Goal: Task Accomplishment & Management: Manage account settings

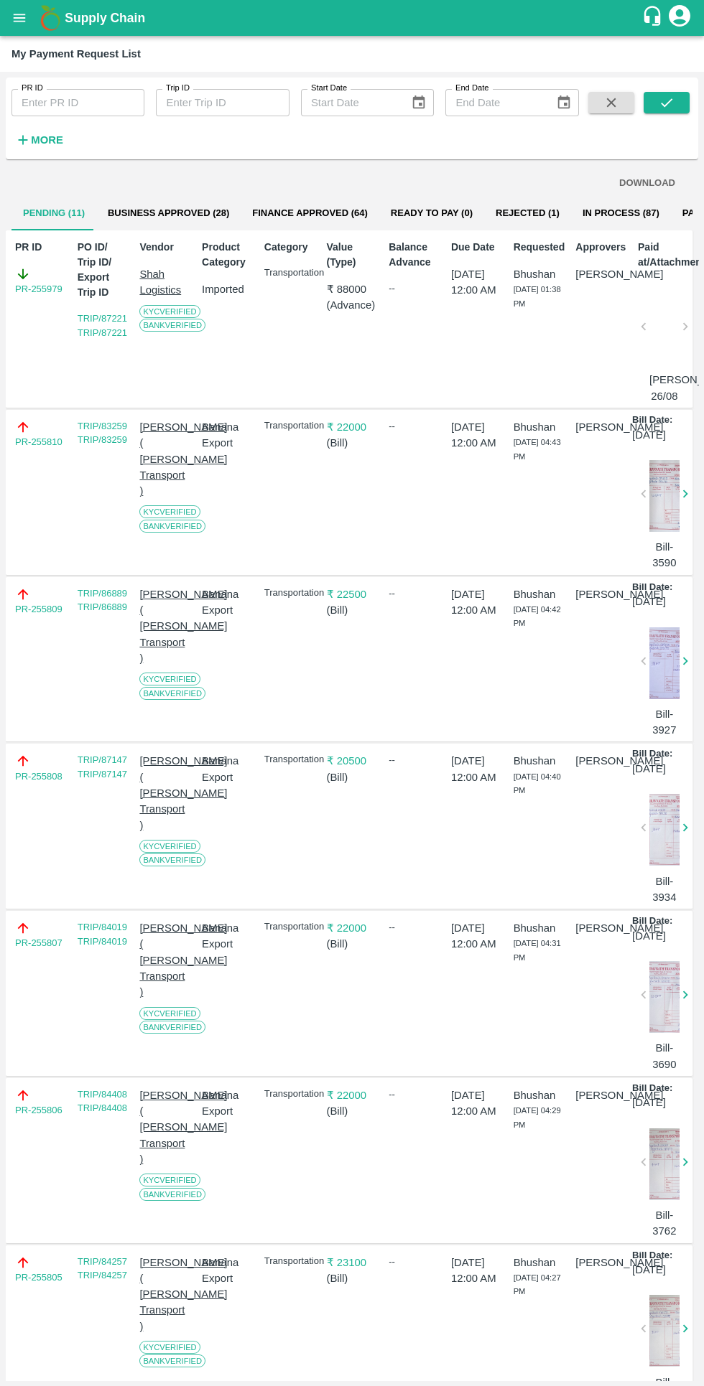
click at [681, 101] on button "submit" at bounding box center [666, 103] width 46 height 22
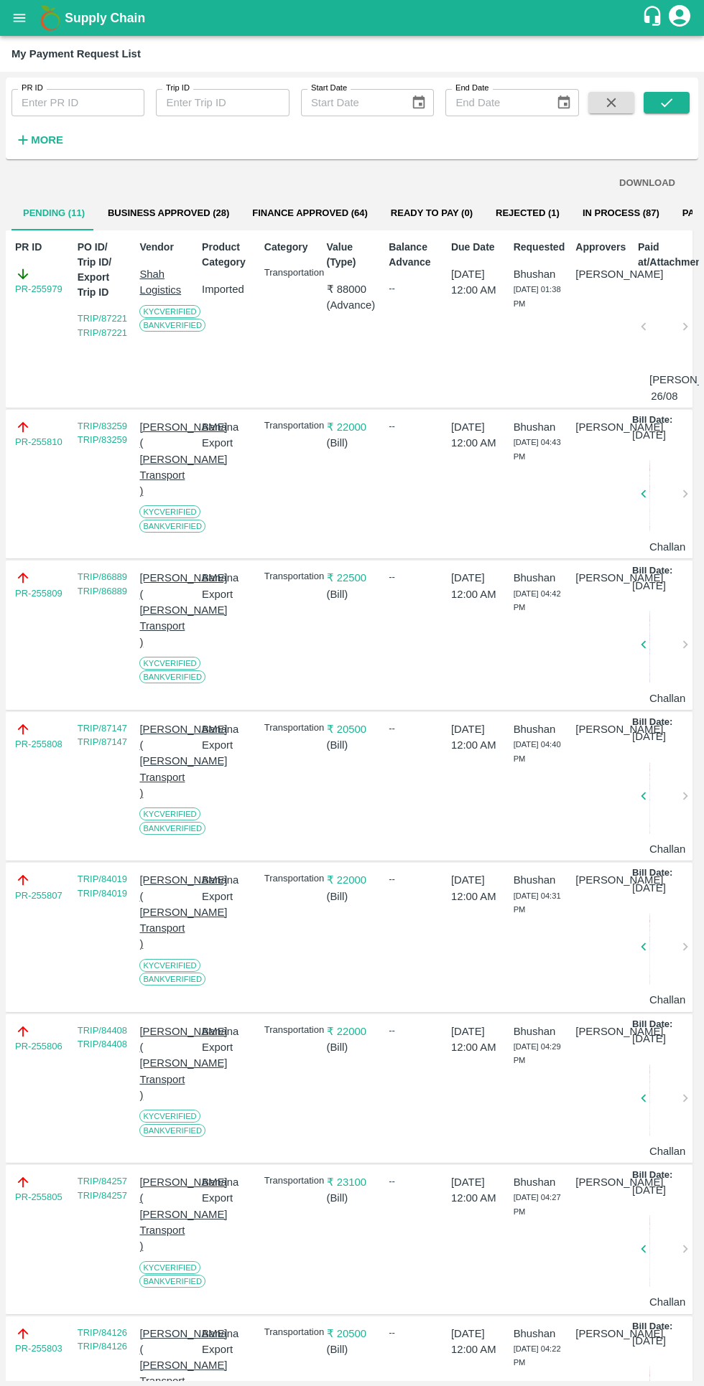
click at [54, 140] on strong "More" at bounding box center [47, 139] width 32 height 11
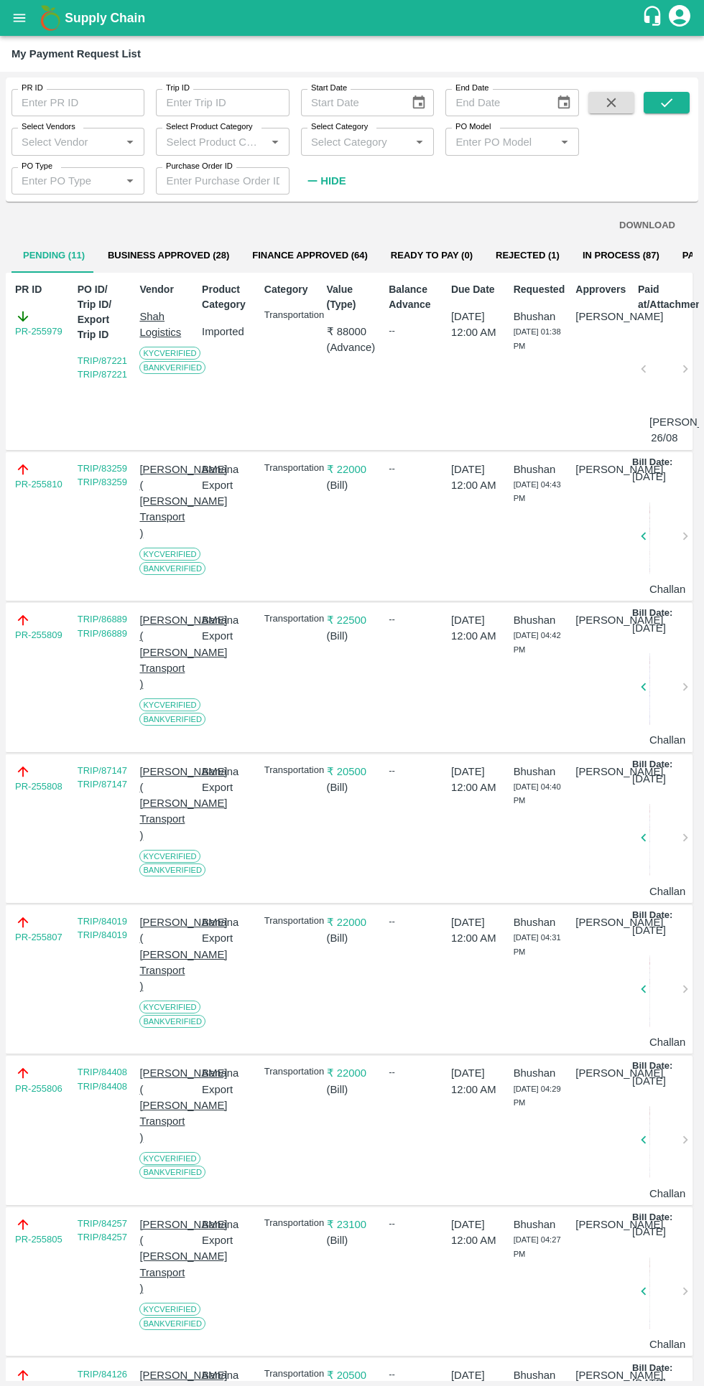
click at [85, 144] on input "Select Vendors" at bounding box center [66, 141] width 101 height 19
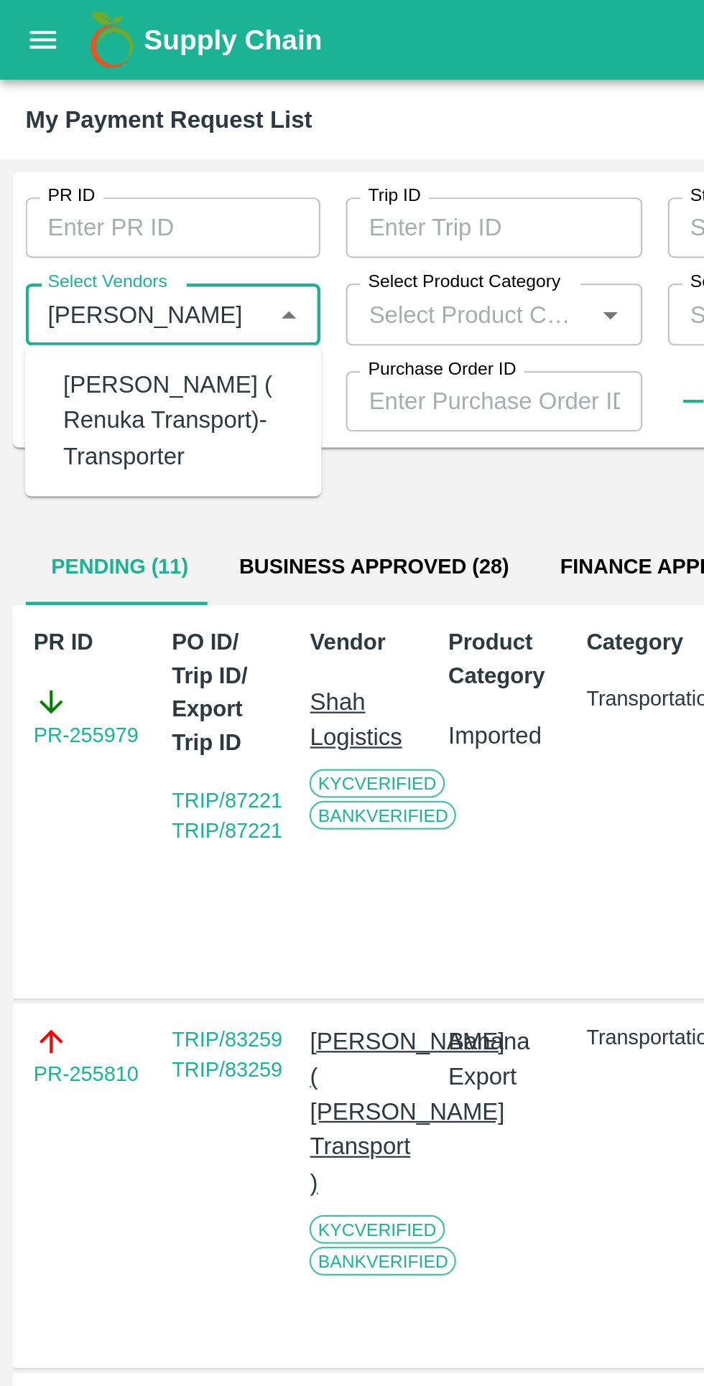
click at [85, 183] on div "[PERSON_NAME] ( Renuka Transport)-Transporter" at bounding box center [81, 190] width 105 height 48
type input "[PERSON_NAME] ( Renuka Transport)-Transporter"
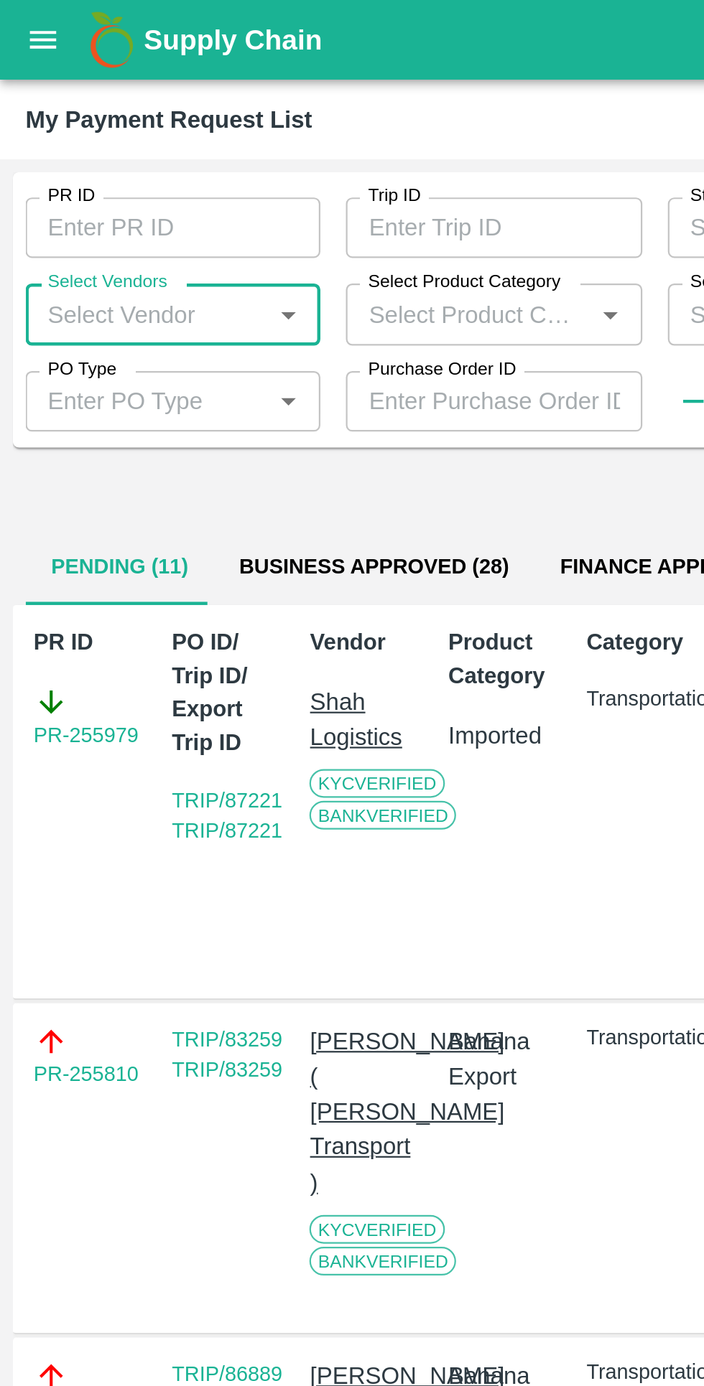
scroll to position [0, 10]
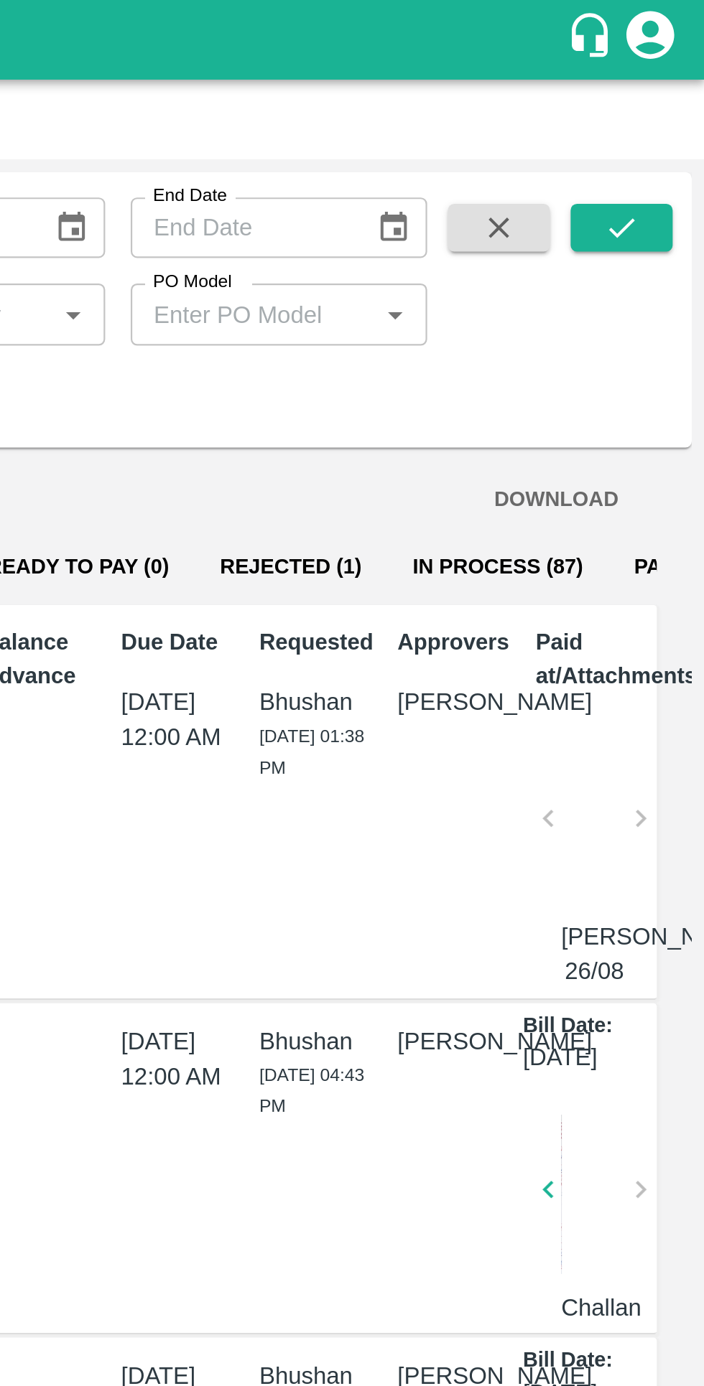
click at [660, 101] on icon "submit" at bounding box center [666, 103] width 16 height 16
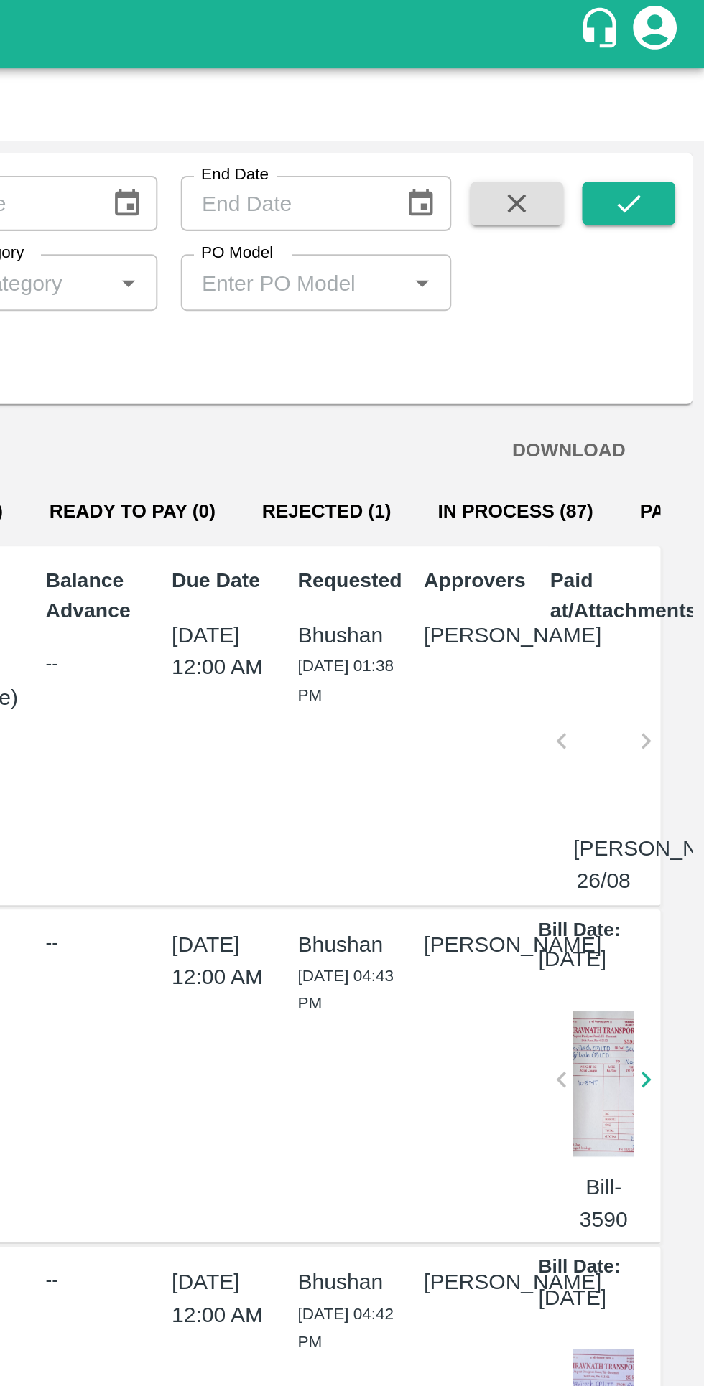
scroll to position [1, 0]
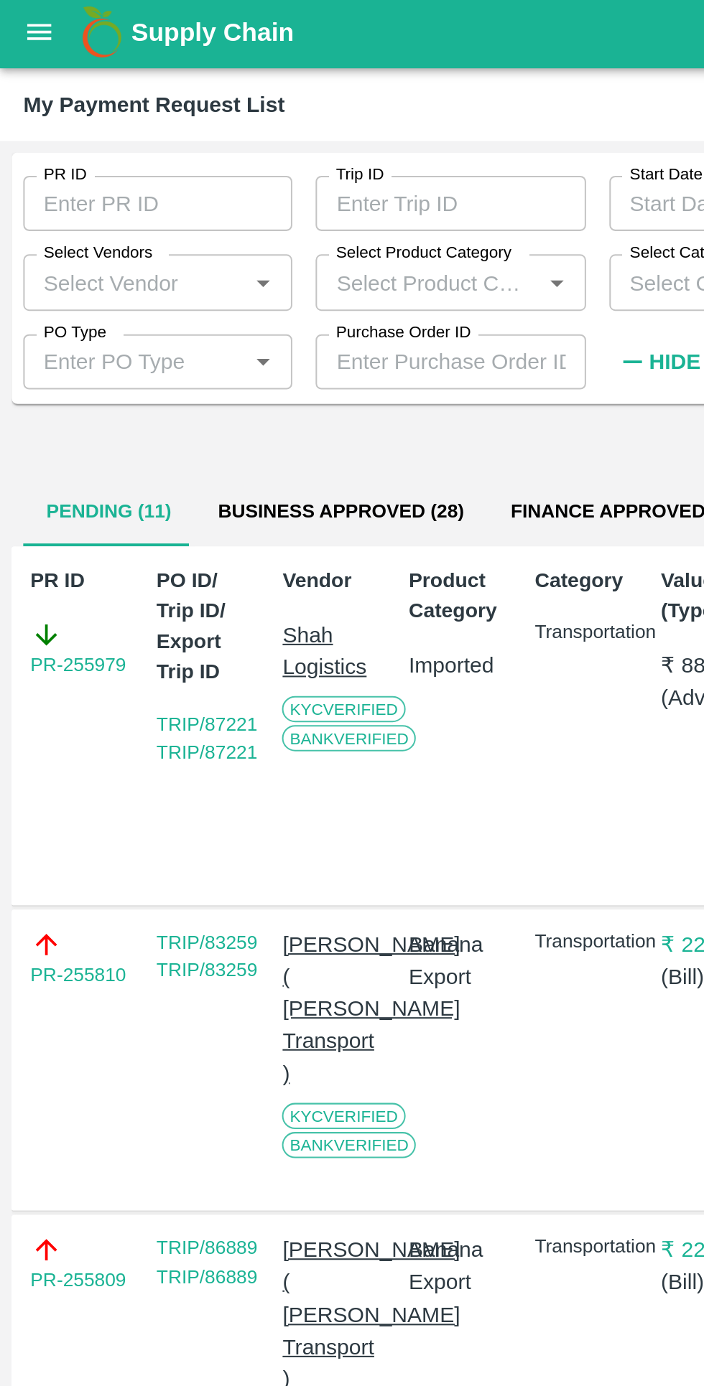
click at [86, 137] on input "Select Vendors" at bounding box center [66, 141] width 101 height 19
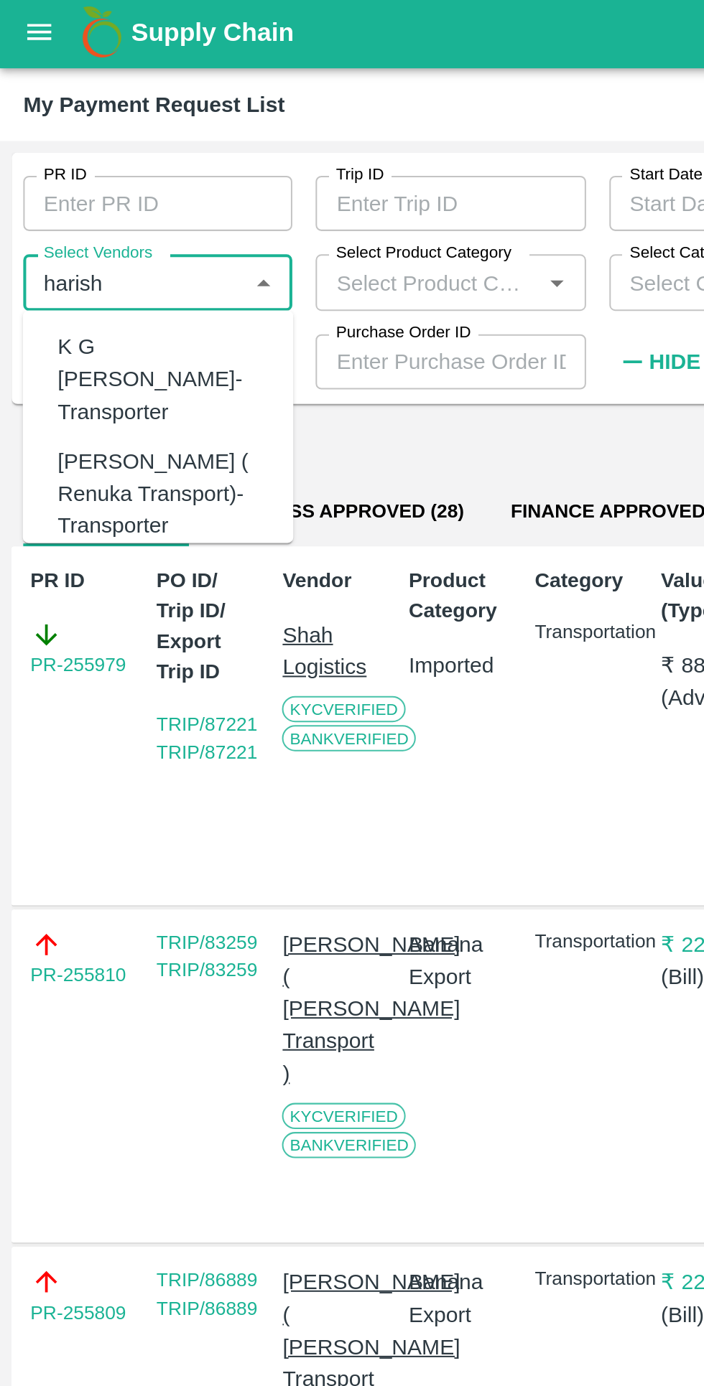
click at [70, 223] on div "[PERSON_NAME] ( Renuka Transport)-Transporter" at bounding box center [81, 247] width 105 height 48
type input "[PERSON_NAME] ( Renuka Transport)-Transporter"
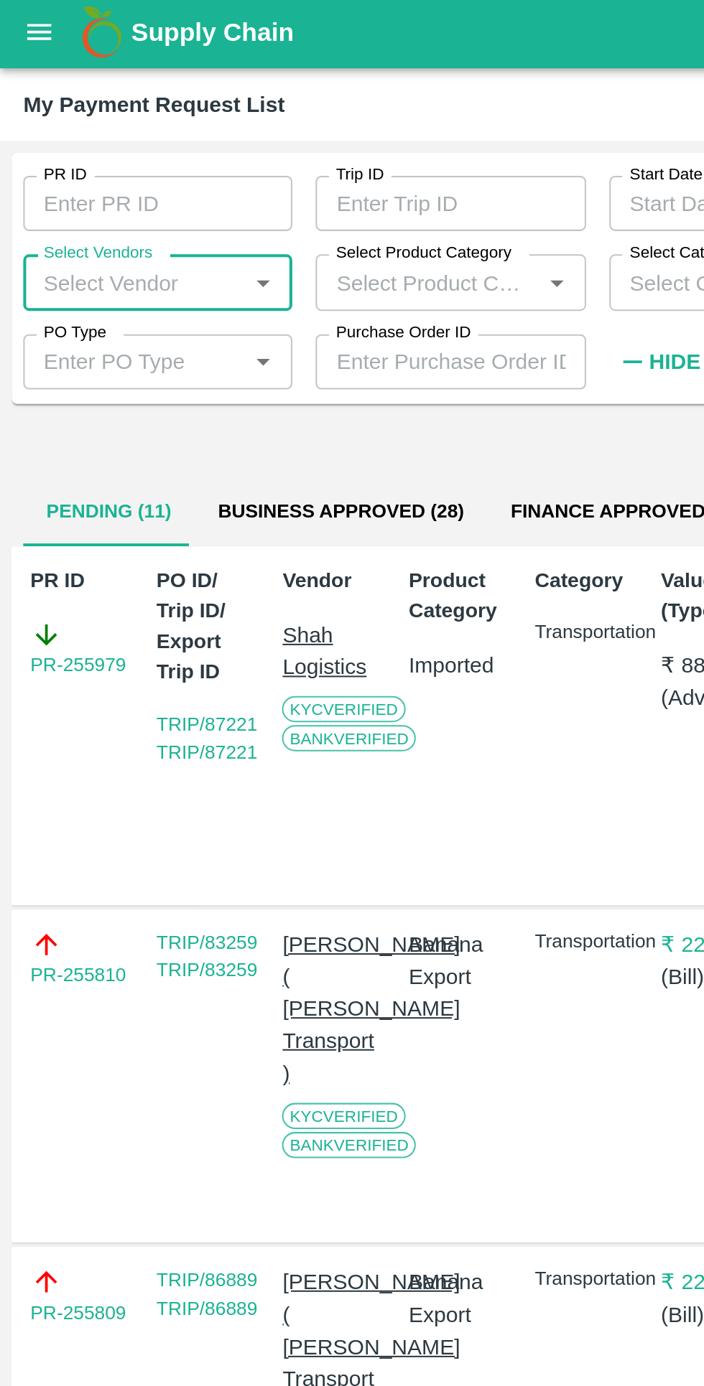
scroll to position [1, 10]
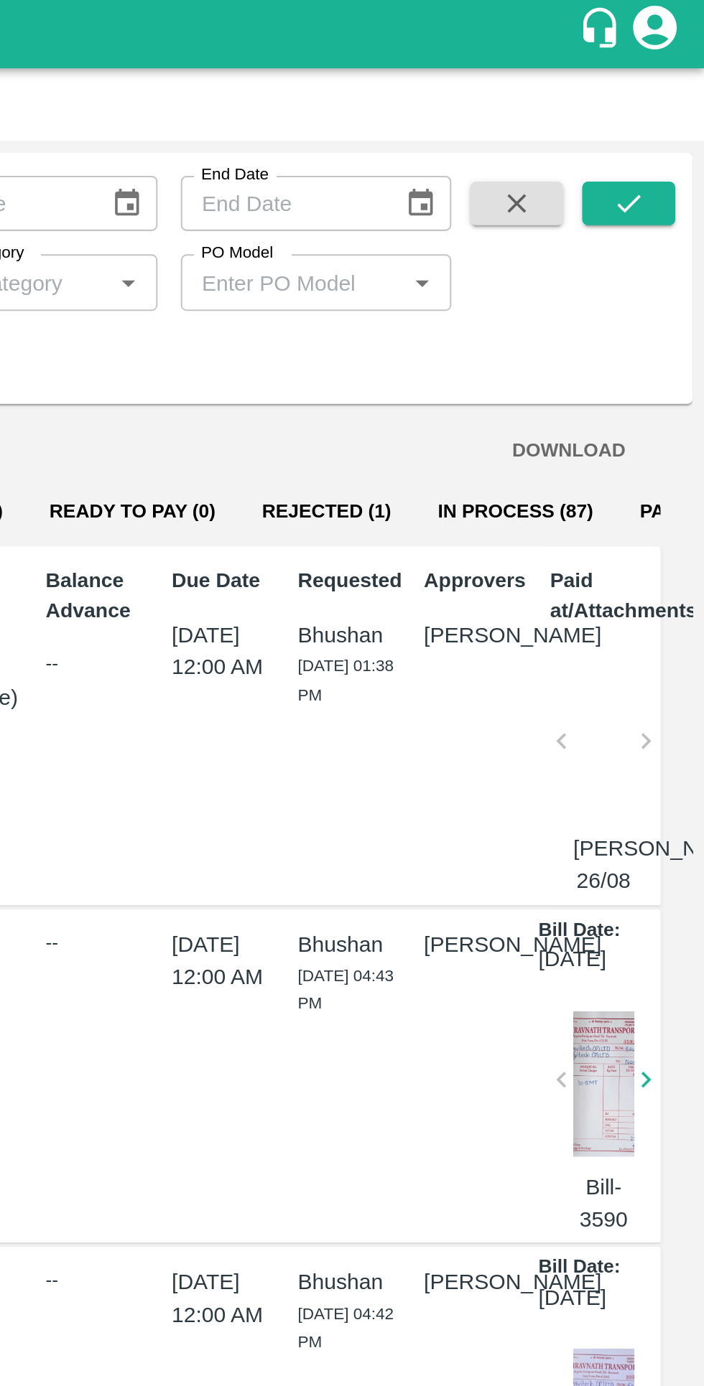
click at [657, 105] on button "submit" at bounding box center [666, 103] width 46 height 22
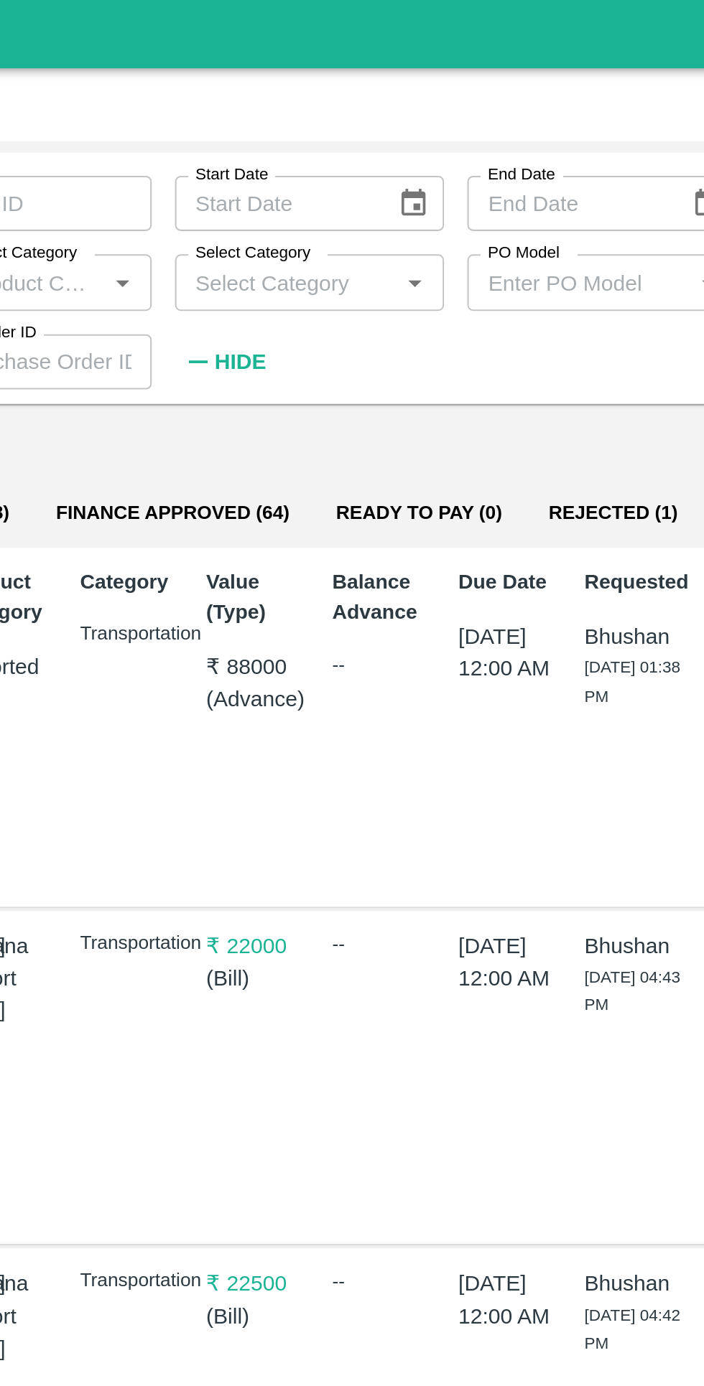
scroll to position [0, 0]
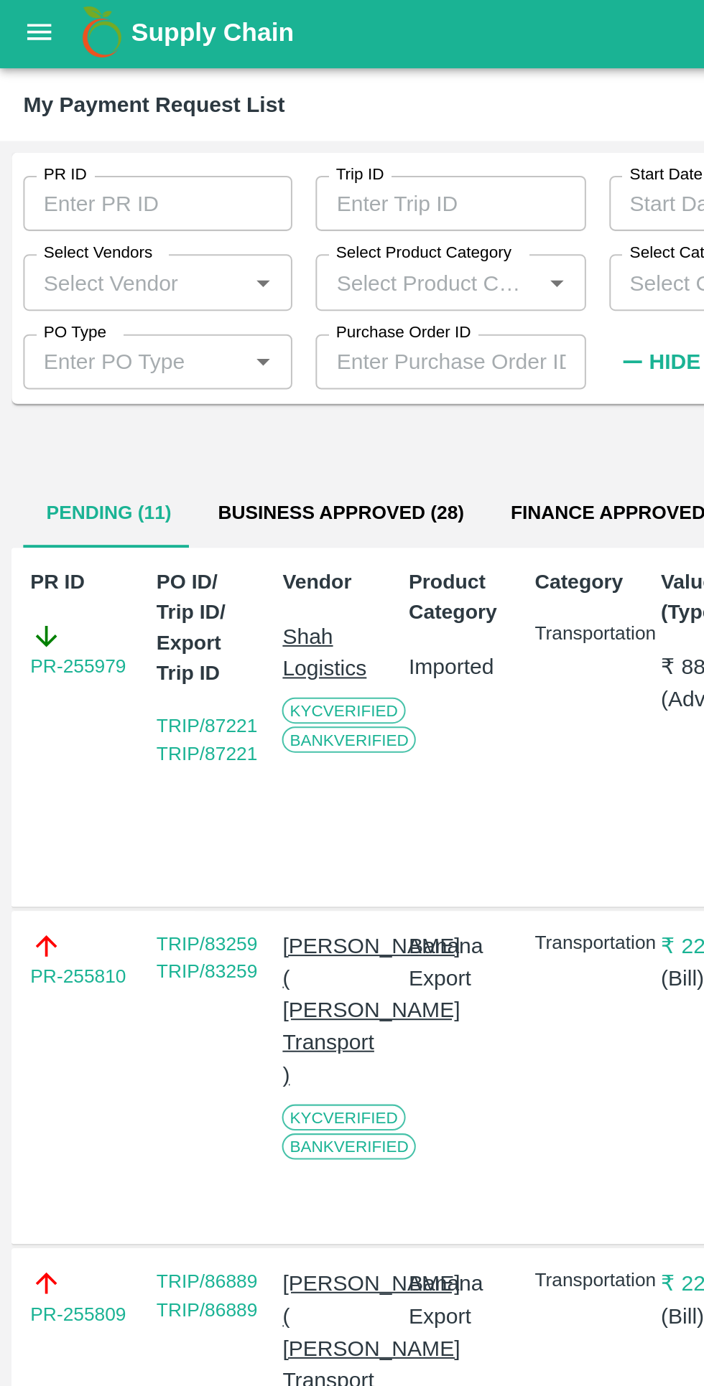
click at [87, 143] on input "Select Vendors" at bounding box center [66, 141] width 101 height 19
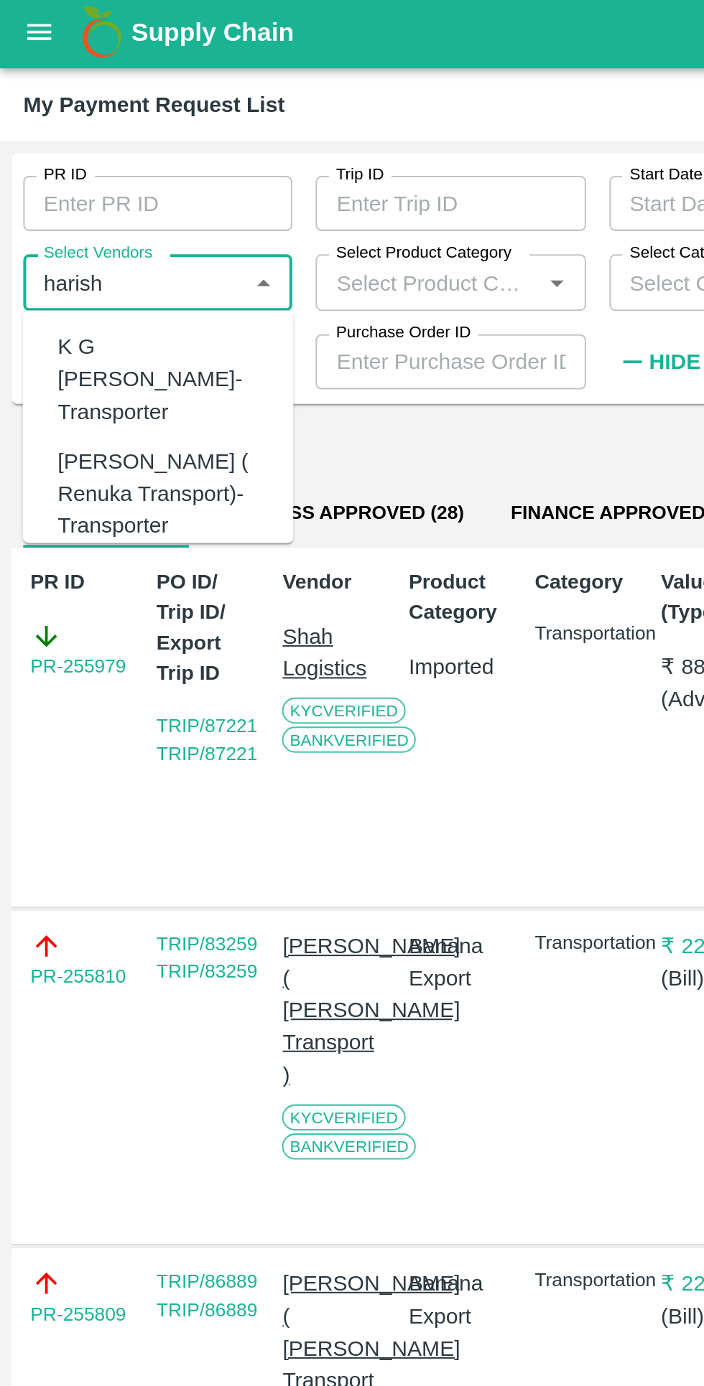
click at [89, 225] on div "[PERSON_NAME] ( Renuka Transport)-Transporter" at bounding box center [81, 247] width 105 height 48
type input "[PERSON_NAME] ( Renuka Transport)-Transporter"
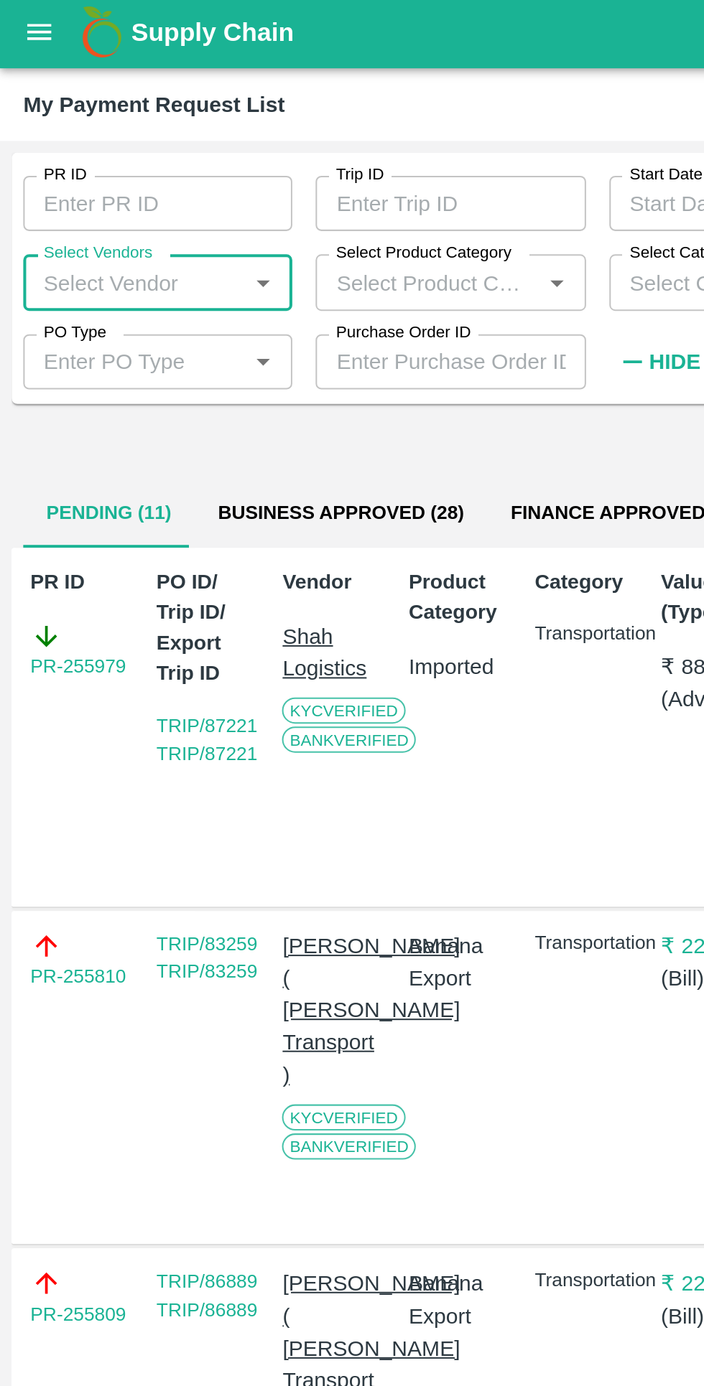
scroll to position [0, 10]
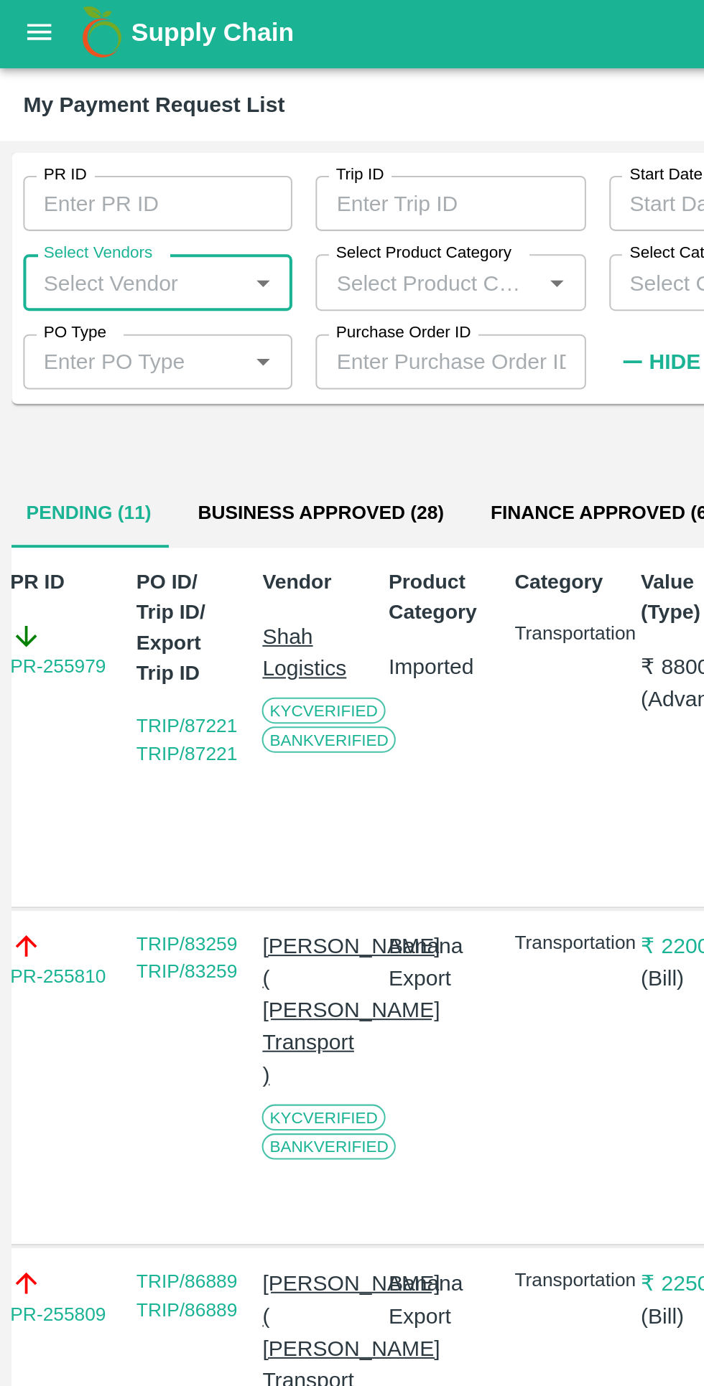
type input "m"
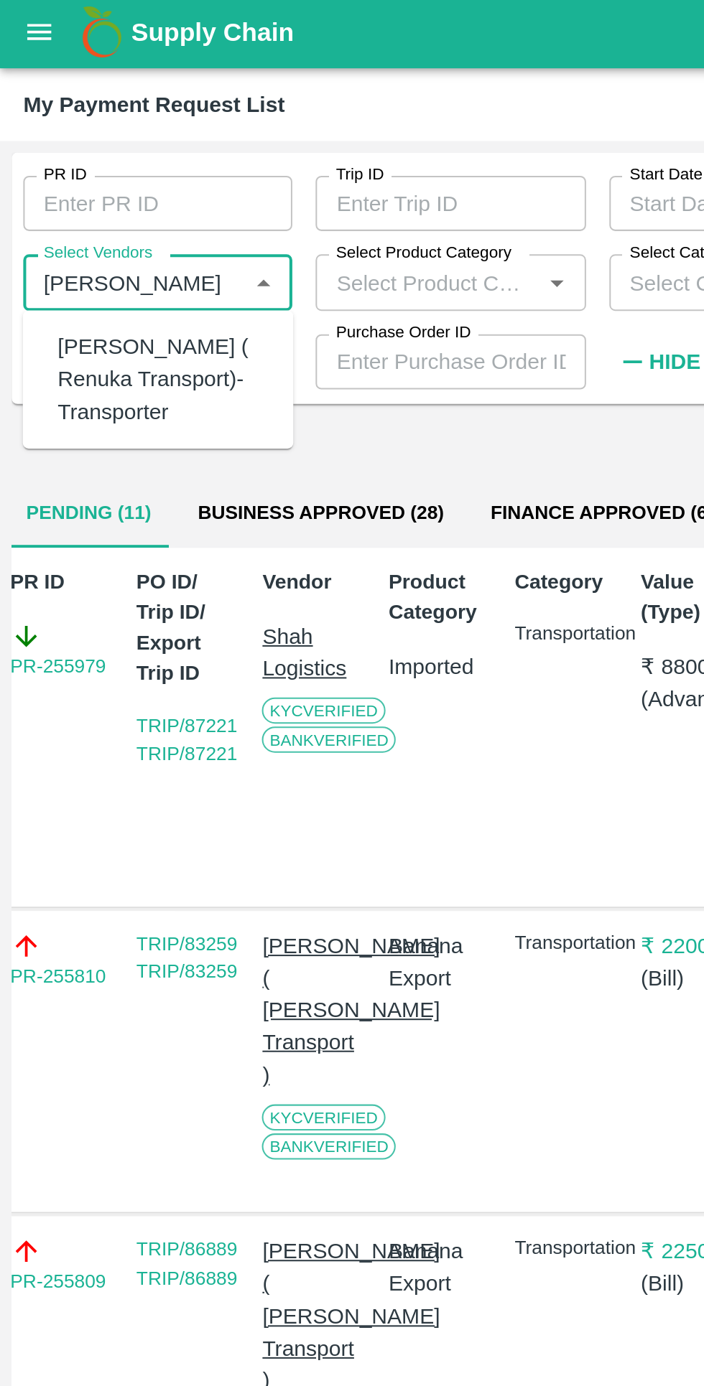
click at [60, 187] on div "[PERSON_NAME] ( Renuka Transport)-Transporter" at bounding box center [81, 190] width 105 height 48
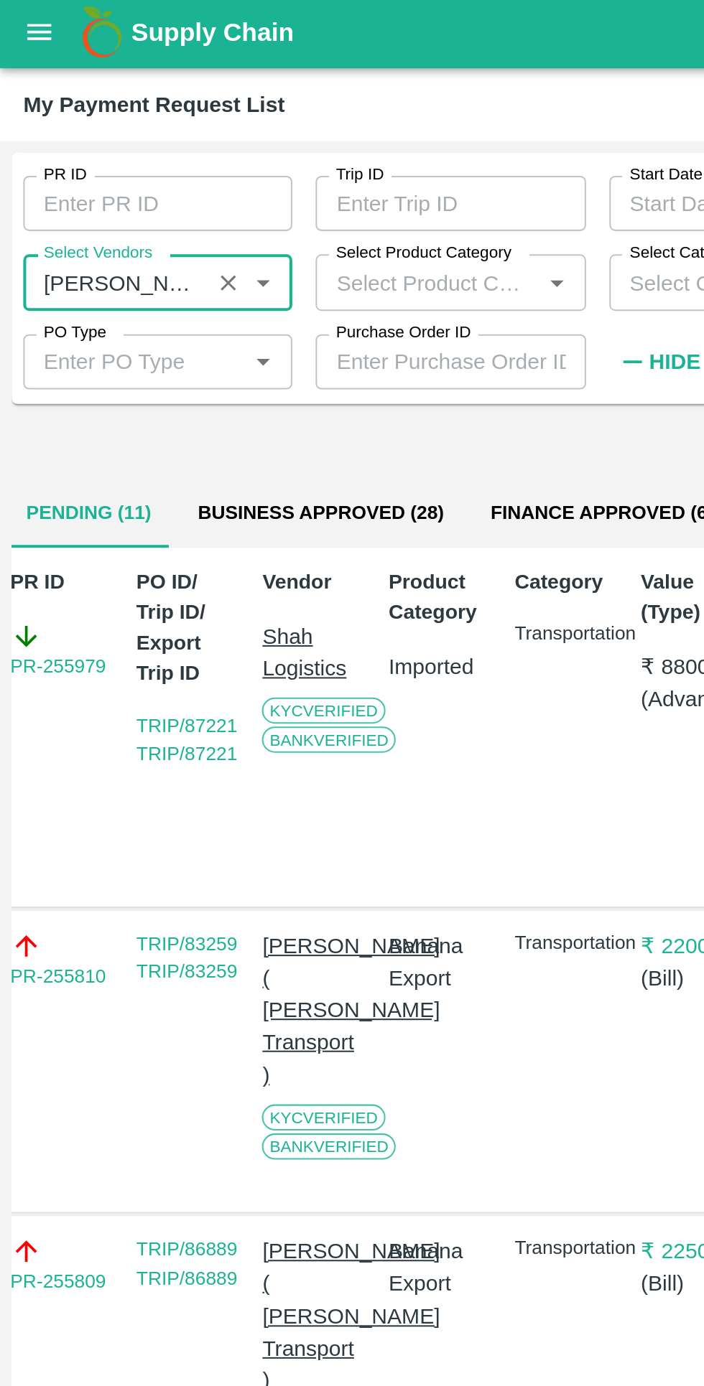
type input "[PERSON_NAME] ( Renuka Transport)-Transporter"
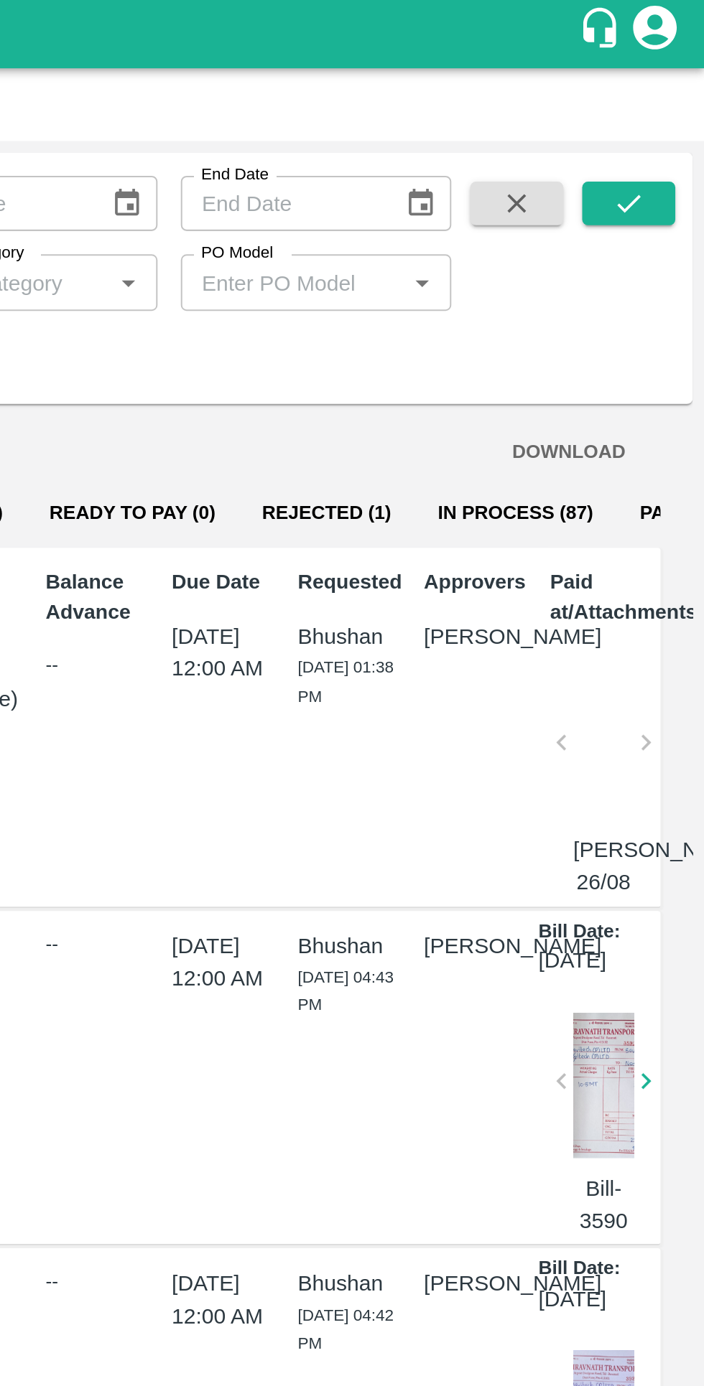
scroll to position [0, 0]
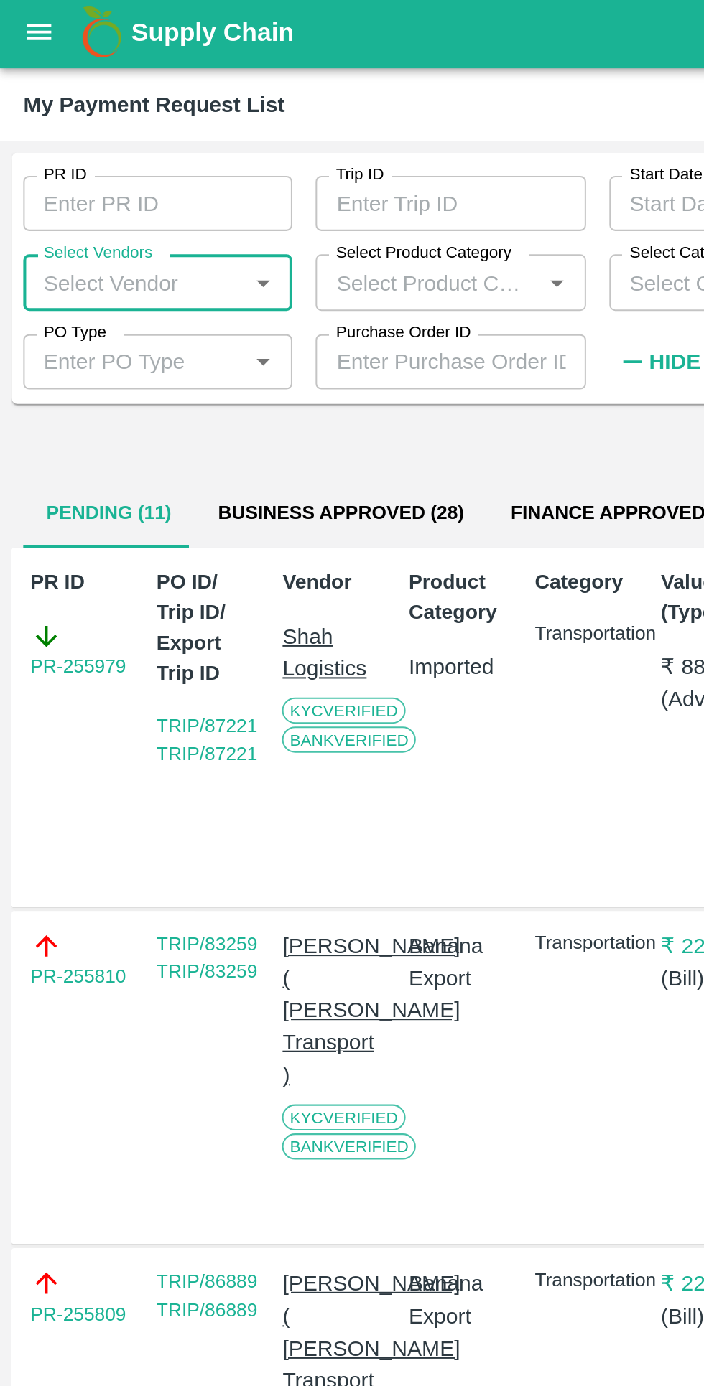
click at [67, 140] on input "Select Vendors" at bounding box center [66, 141] width 101 height 19
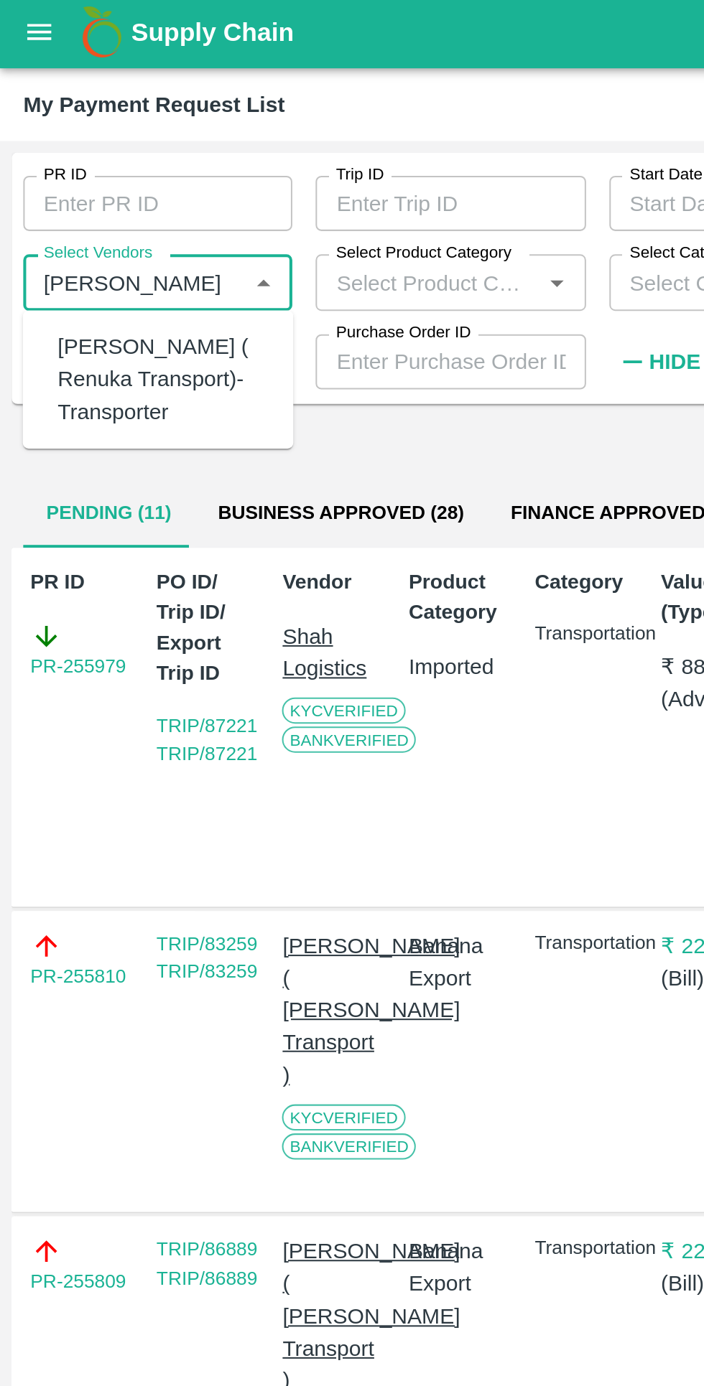
click at [64, 191] on div "[PERSON_NAME] ( Renuka Transport)-Transporter" at bounding box center [81, 190] width 105 height 48
type input "[PERSON_NAME] ( Renuka Transport)-Transporter"
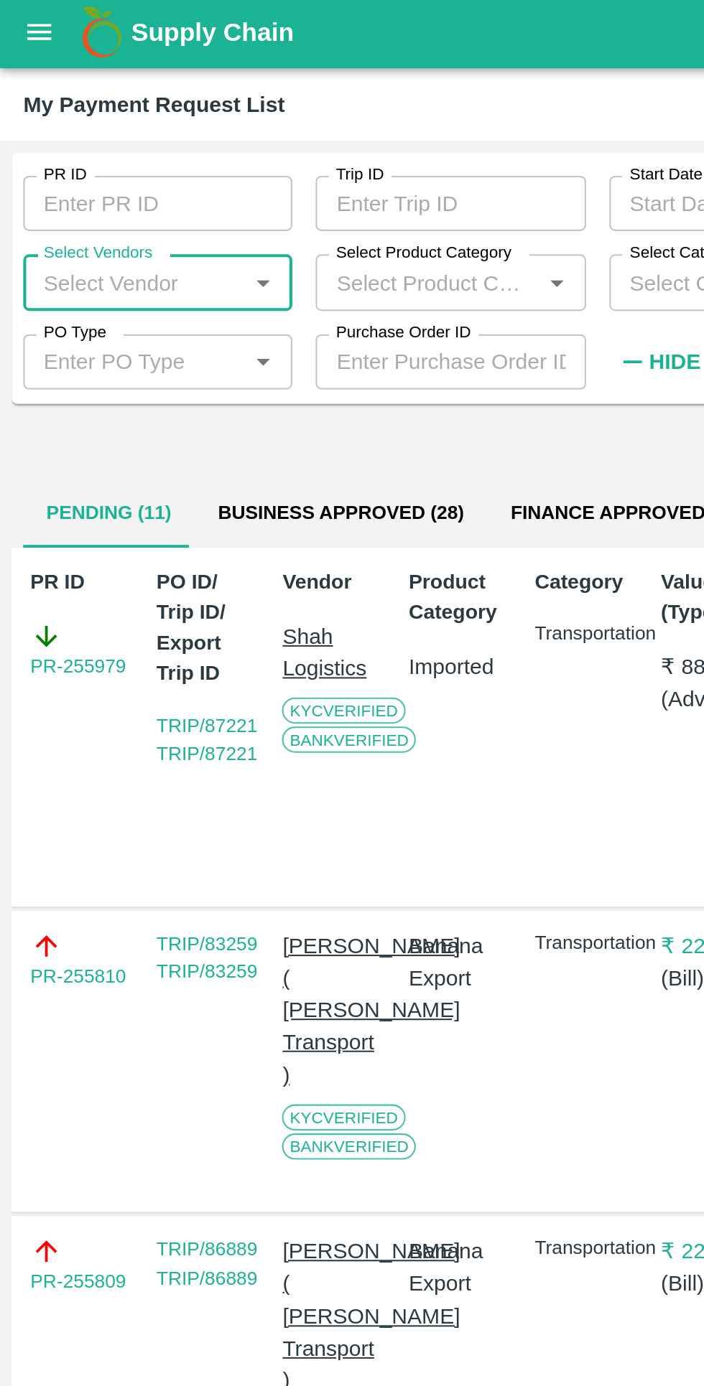
scroll to position [0, 10]
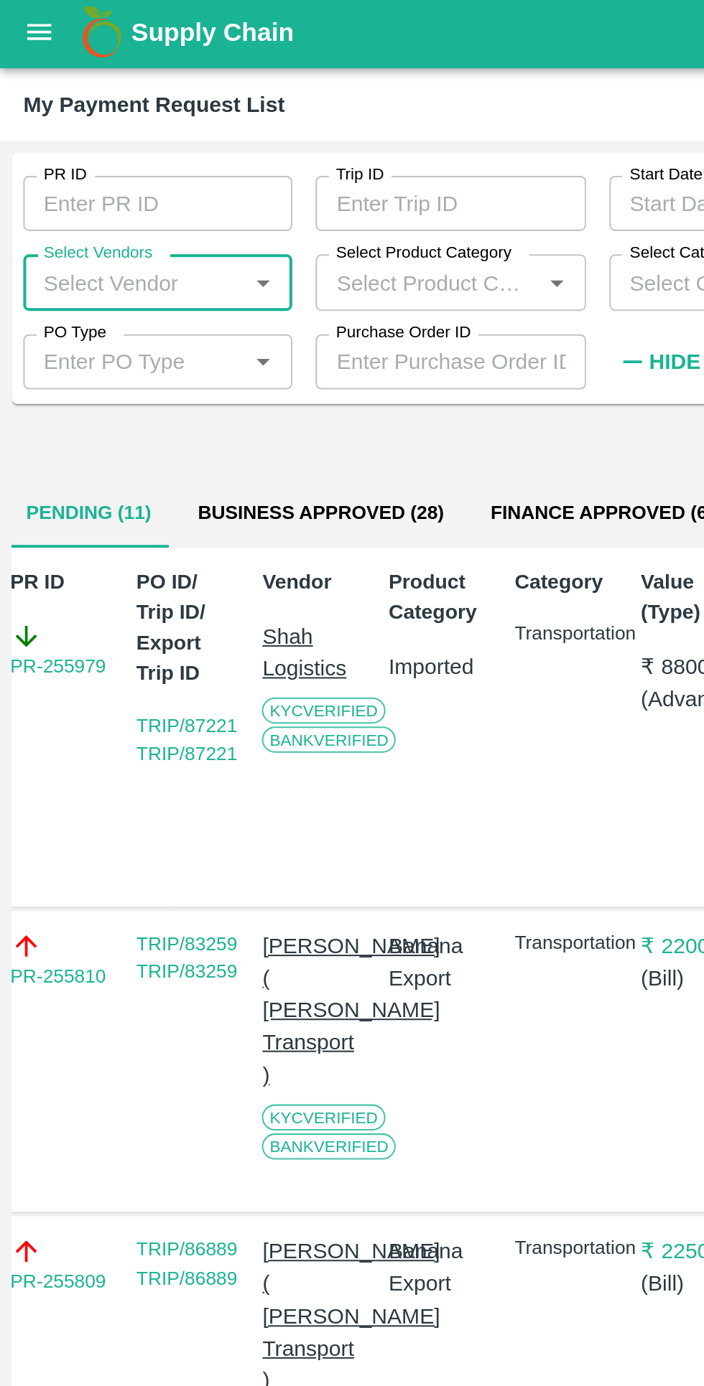
click at [49, 142] on input "Select Vendors" at bounding box center [66, 141] width 101 height 19
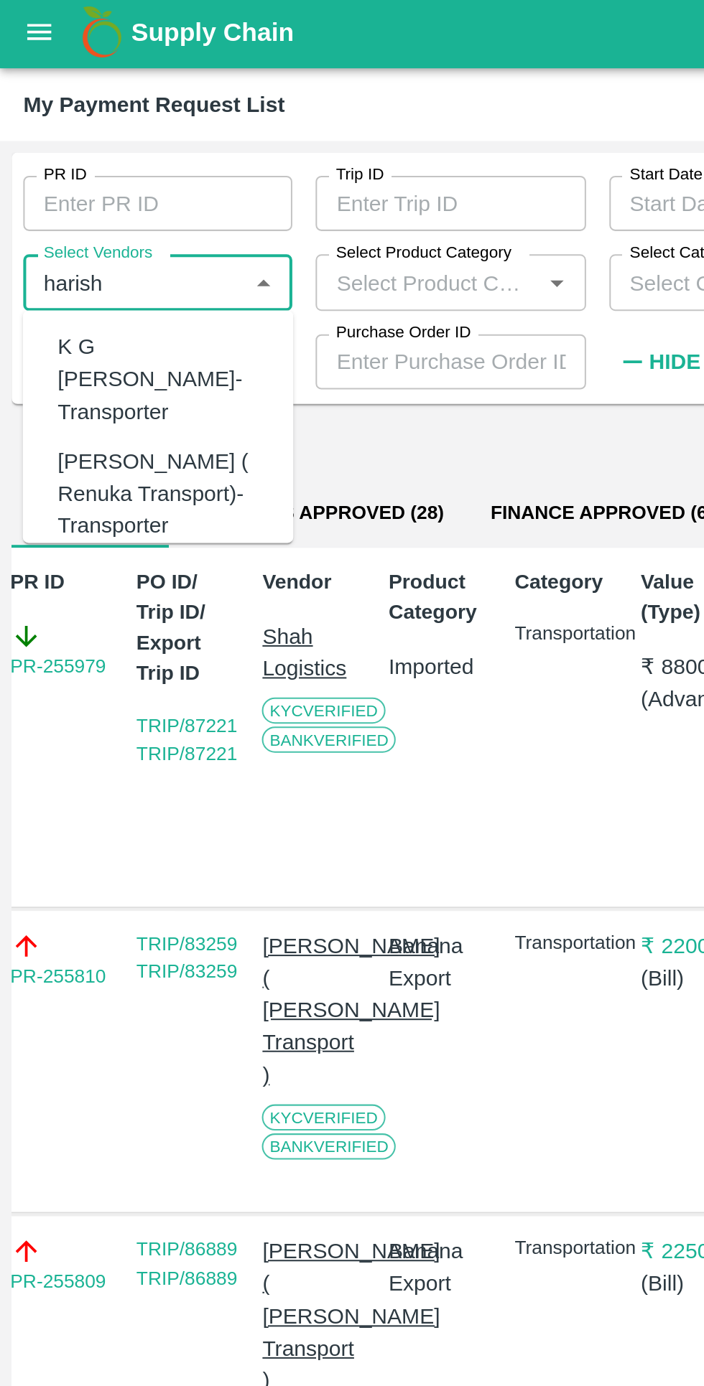
click at [52, 227] on div "[PERSON_NAME] ( Renuka Transport)-Transporter" at bounding box center [81, 247] width 105 height 48
type input "[PERSON_NAME] ( Renuka Transport)-Transporter"
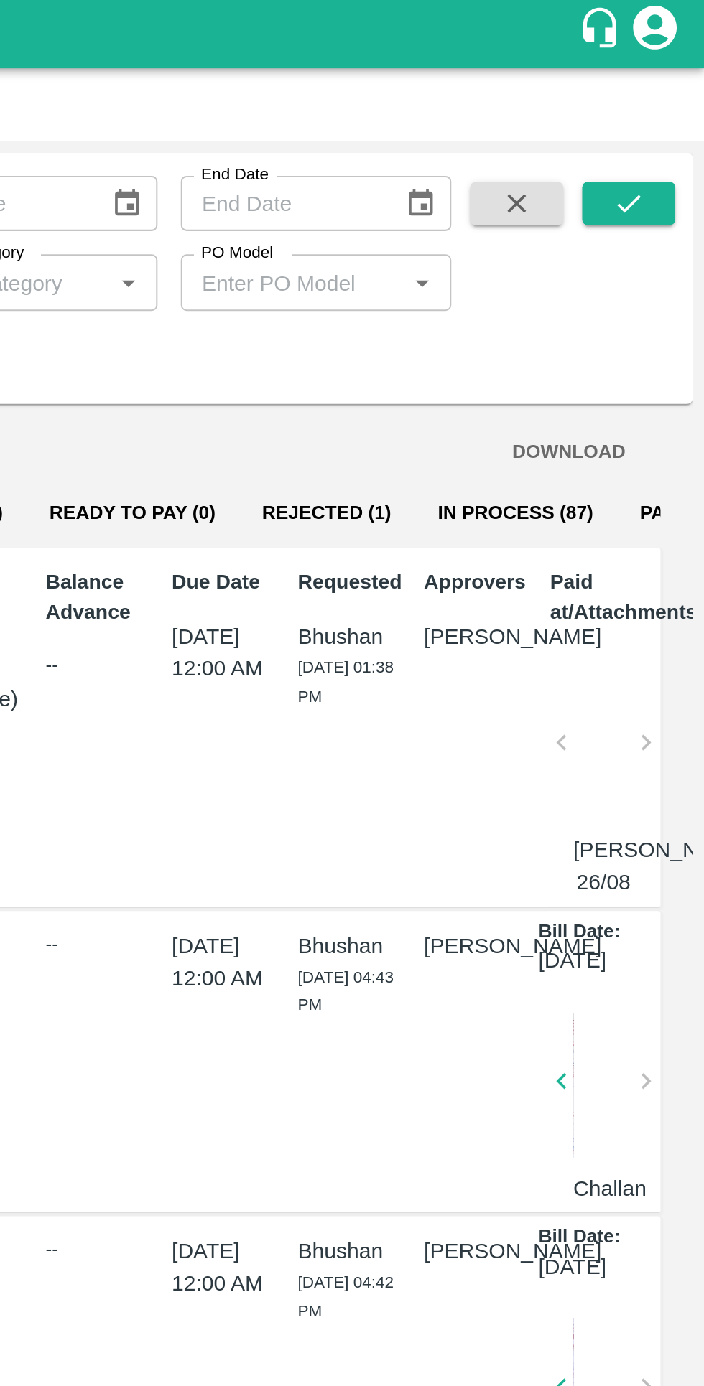
scroll to position [0, 0]
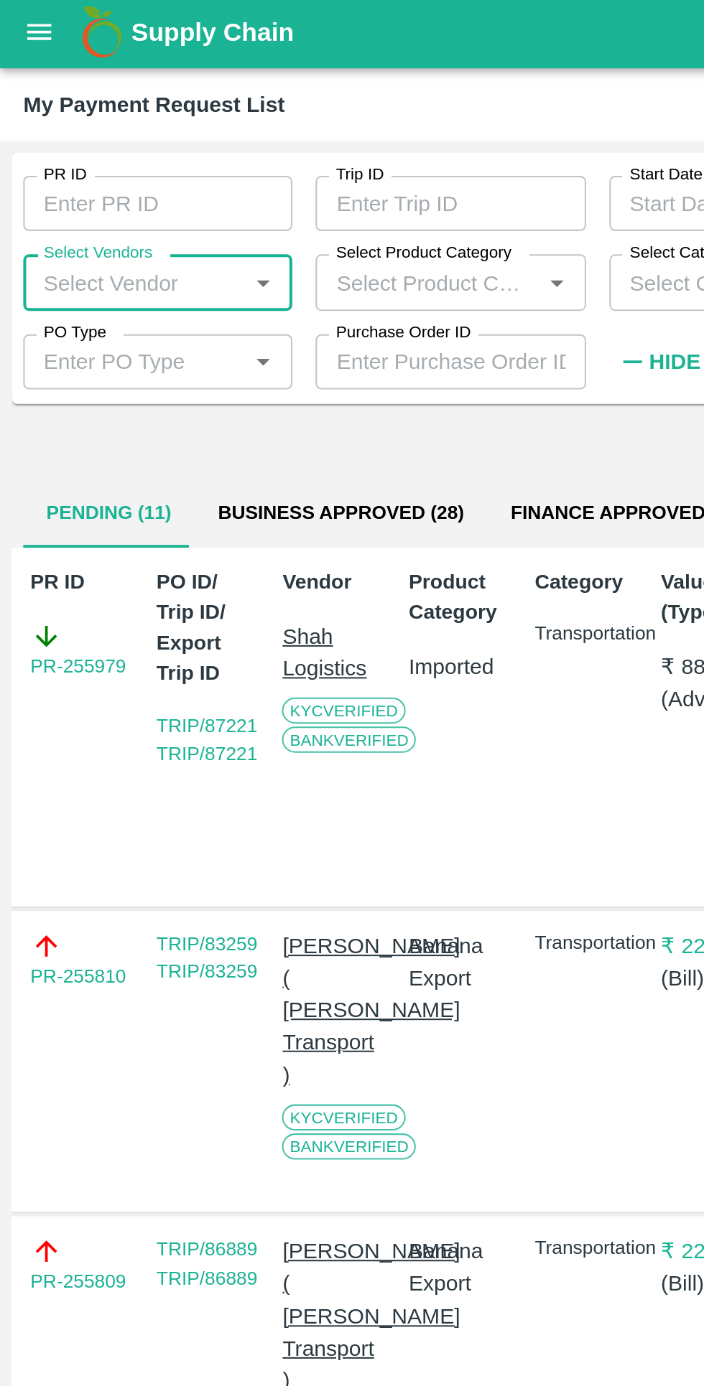
click at [46, 131] on label "Select Vendors" at bounding box center [49, 126] width 54 height 11
click at [46, 132] on input "Select Vendors" at bounding box center [66, 141] width 101 height 19
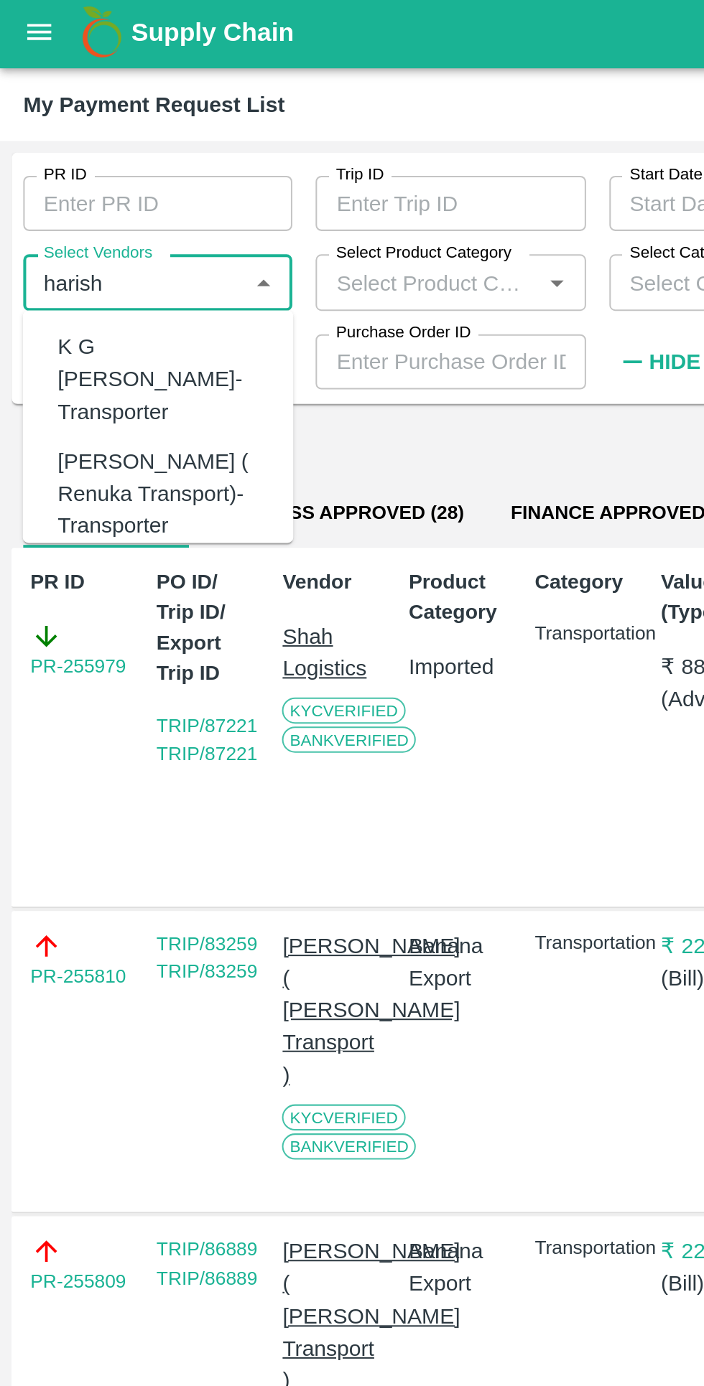
click at [54, 236] on div "[PERSON_NAME] ( Renuka Transport)-Transporter" at bounding box center [81, 247] width 105 height 48
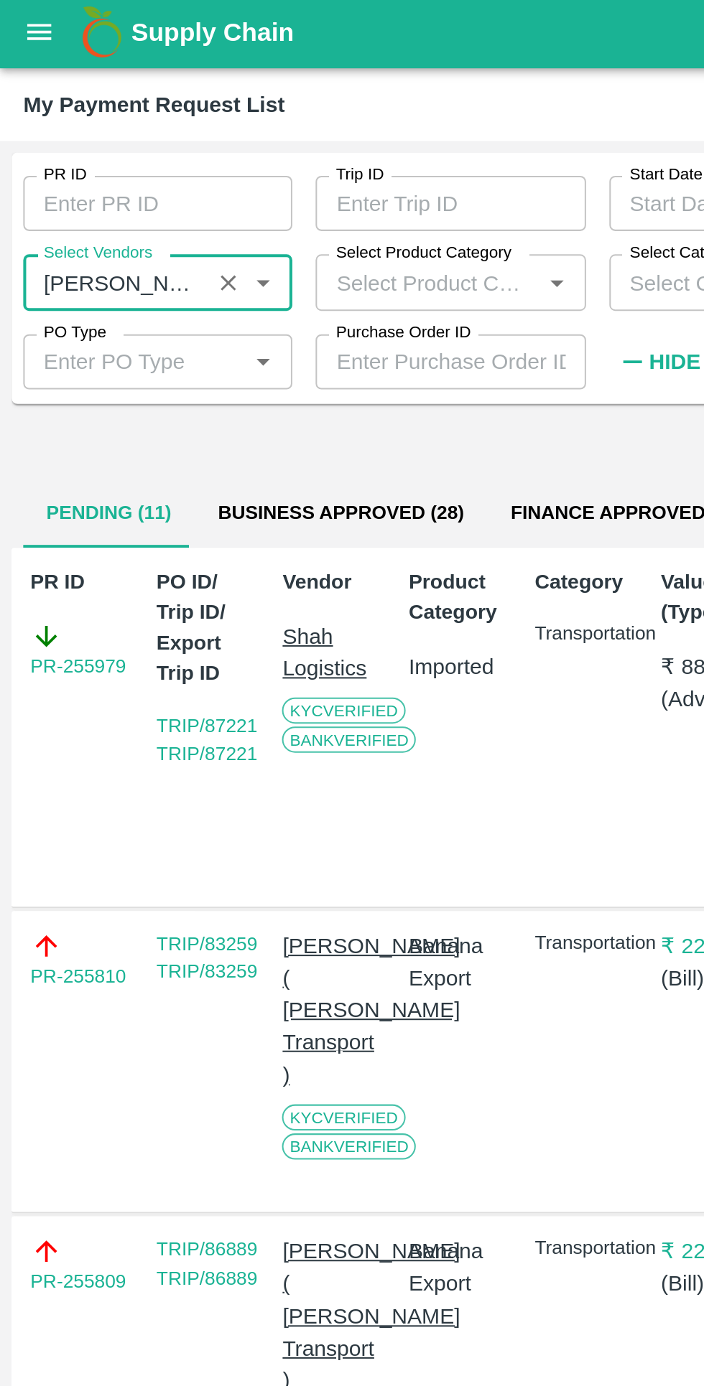
scroll to position [0, 10]
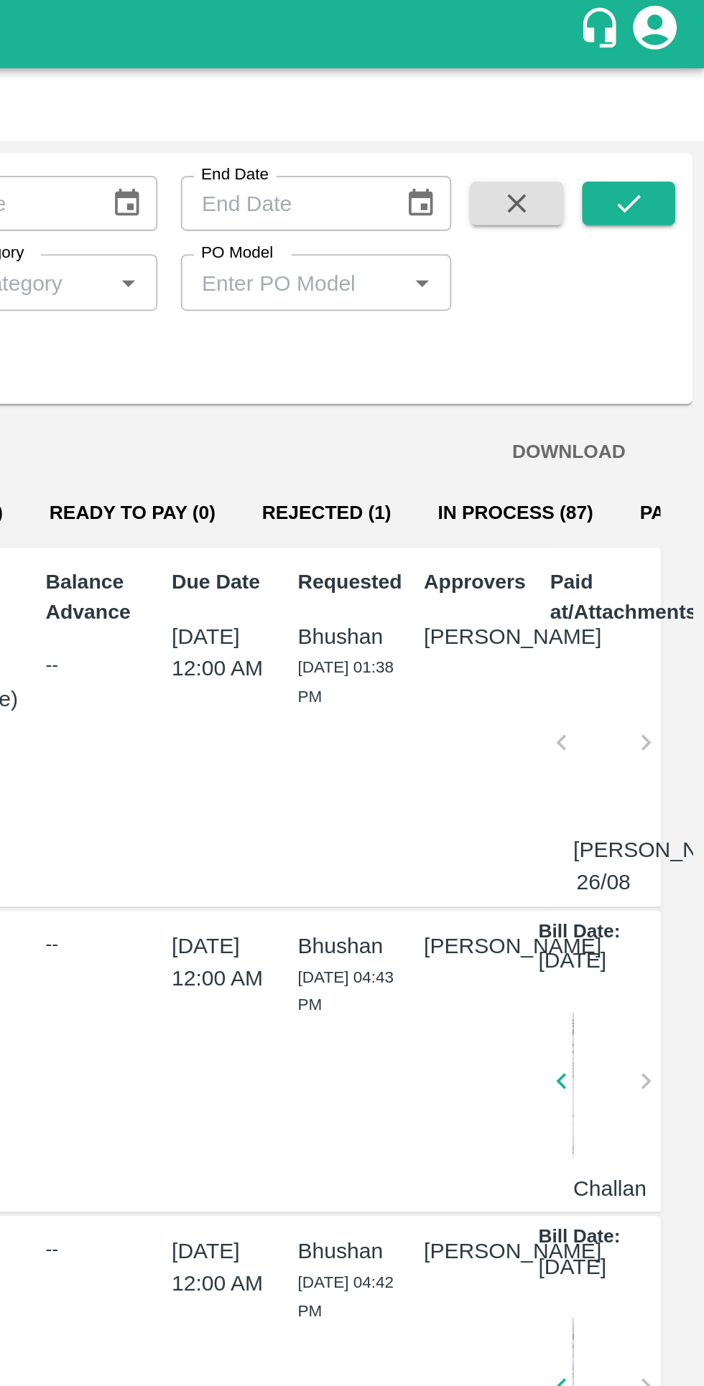
type input "[PERSON_NAME] ( Renuka Transport)-Transporter"
click at [661, 111] on button "submit" at bounding box center [666, 103] width 46 height 22
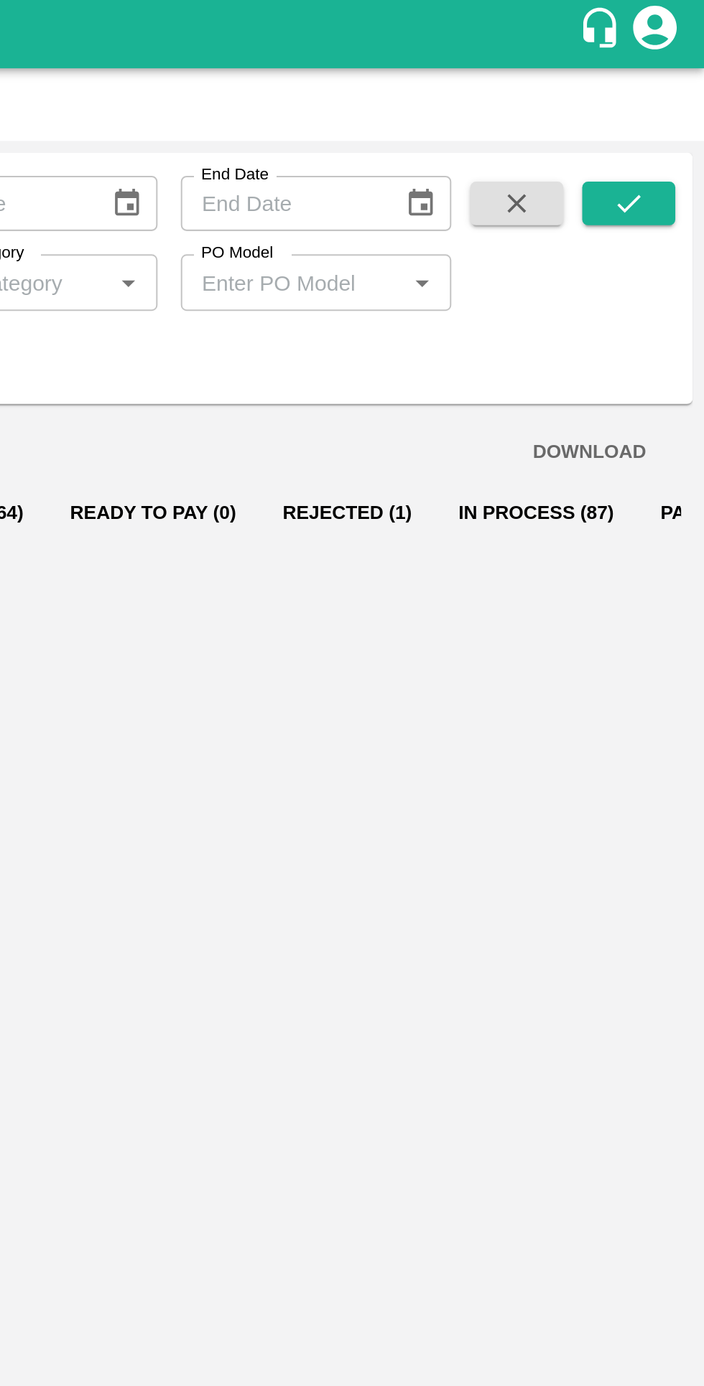
scroll to position [0, 0]
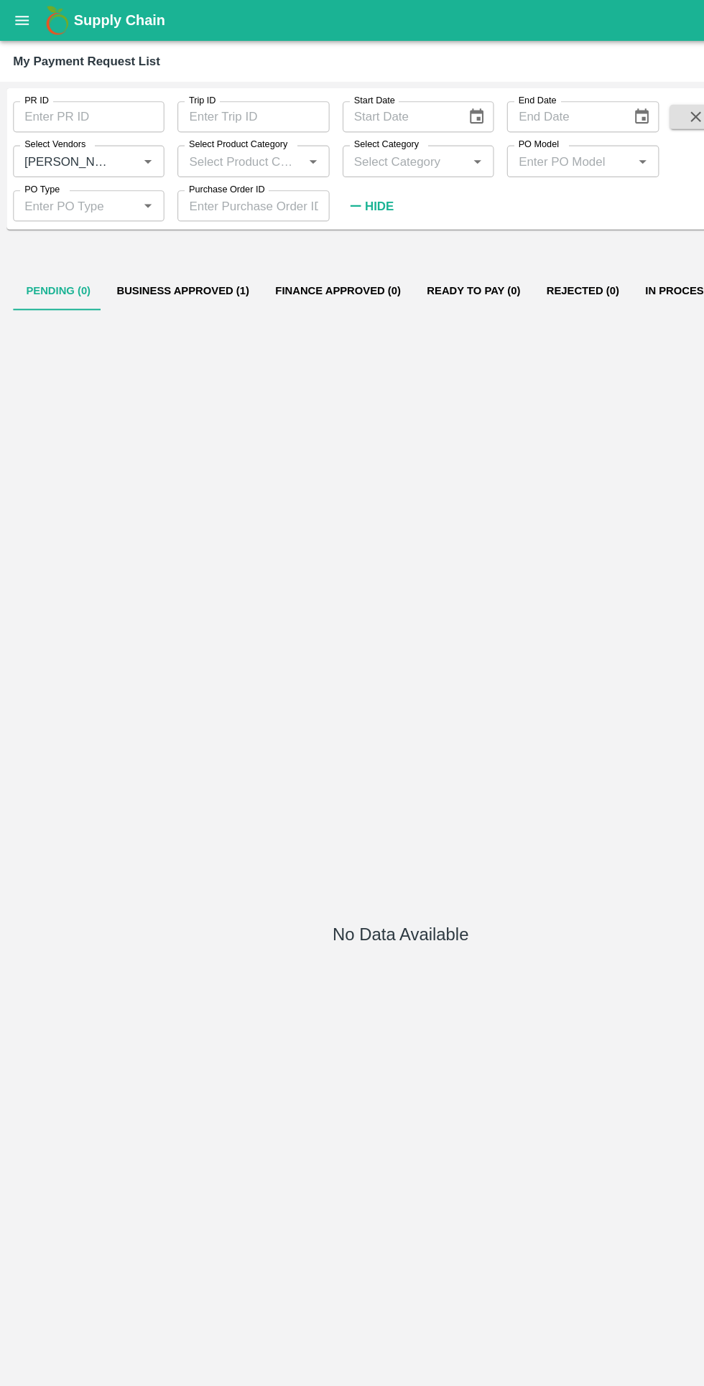
click at [159, 271] on button "Business Approved (1)" at bounding box center [160, 255] width 139 height 34
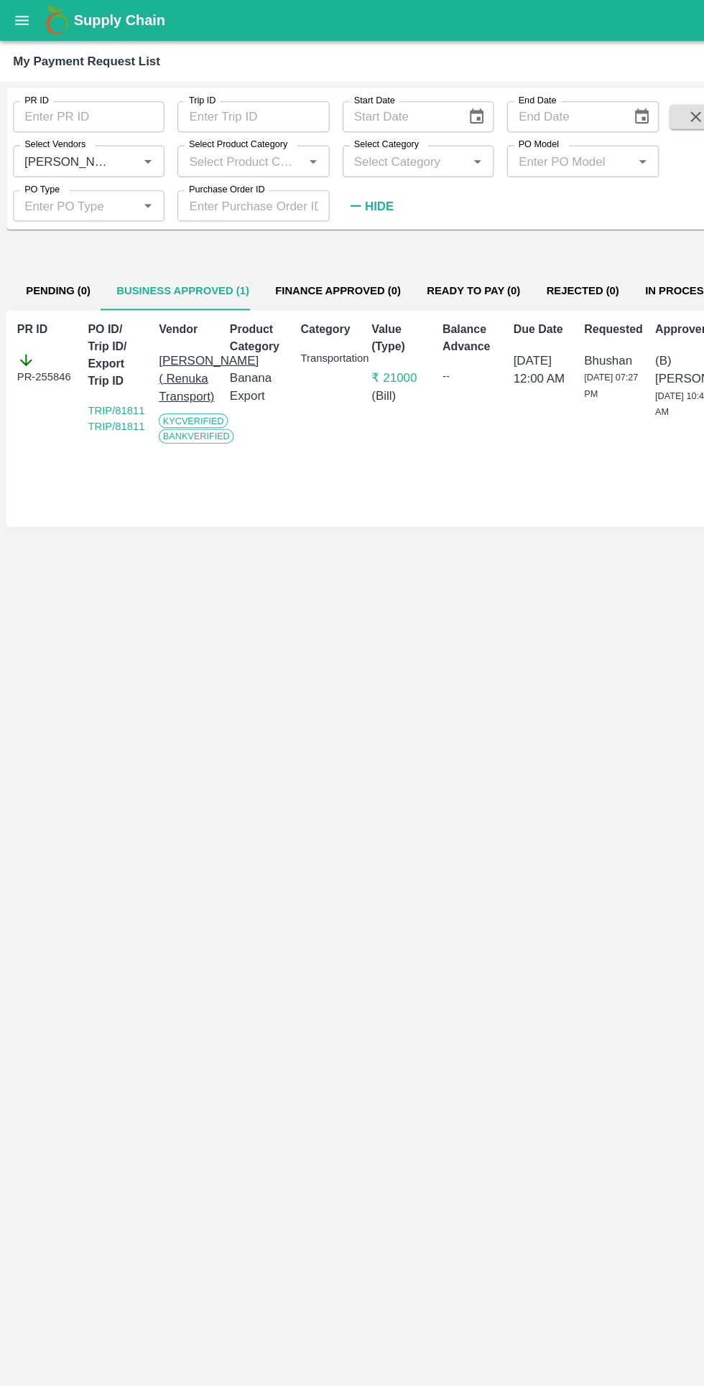
click at [269, 252] on button "Finance Approved (0)" at bounding box center [296, 255] width 133 height 34
